Goal: Register for event/course

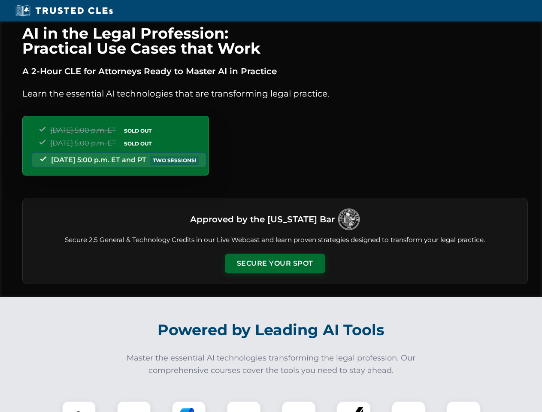
click at [274, 263] on button "Secure Your Spot" at bounding box center [275, 263] width 100 height 20
click at [79, 406] on img at bounding box center [78, 417] width 25 height 25
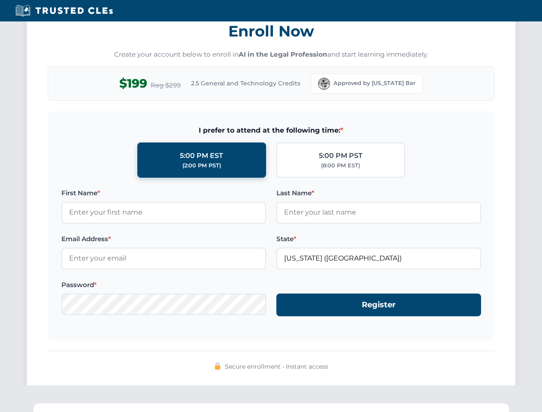
scroll to position [842, 0]
